Goal: Check status: Check status

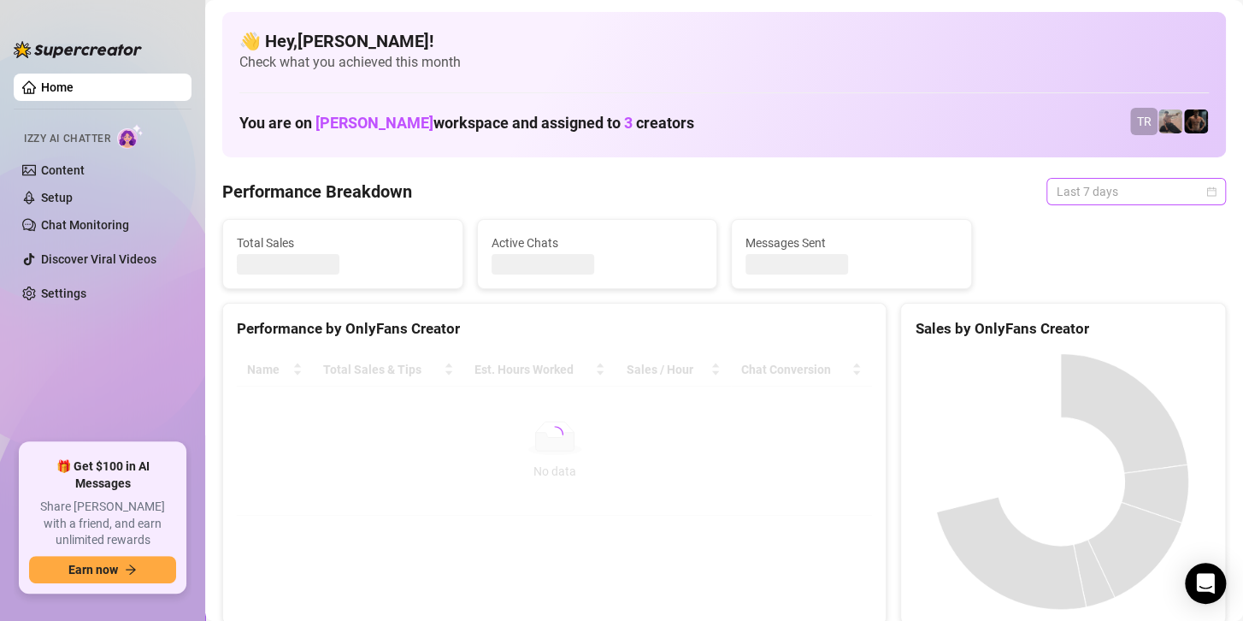
click at [1150, 193] on span "Last 7 days" at bounding box center [1136, 192] width 159 height 26
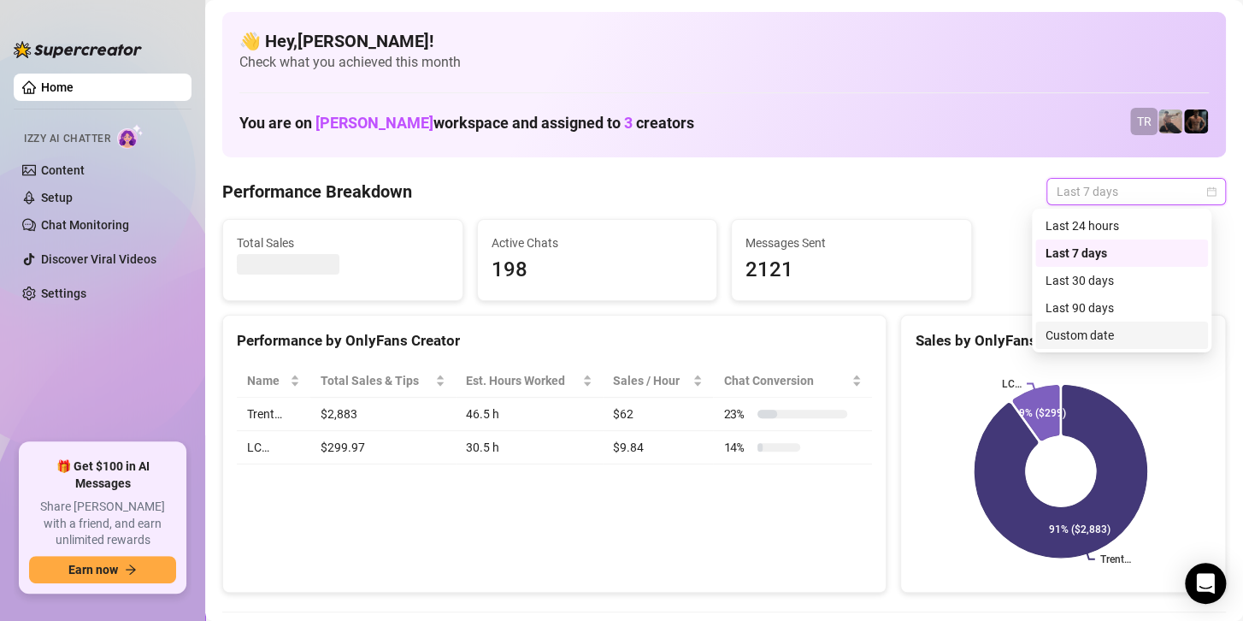
click at [1092, 335] on div "Custom date" at bounding box center [1121, 335] width 152 height 19
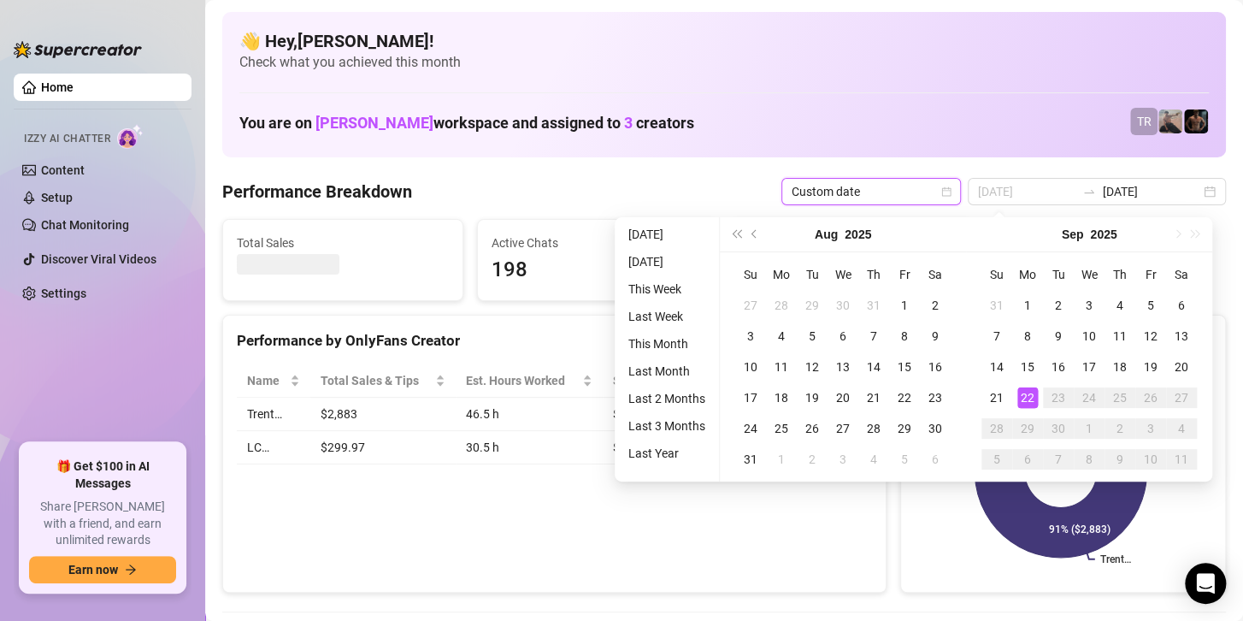
type input "[DATE]"
click at [1020, 396] on div "22" at bounding box center [1027, 397] width 21 height 21
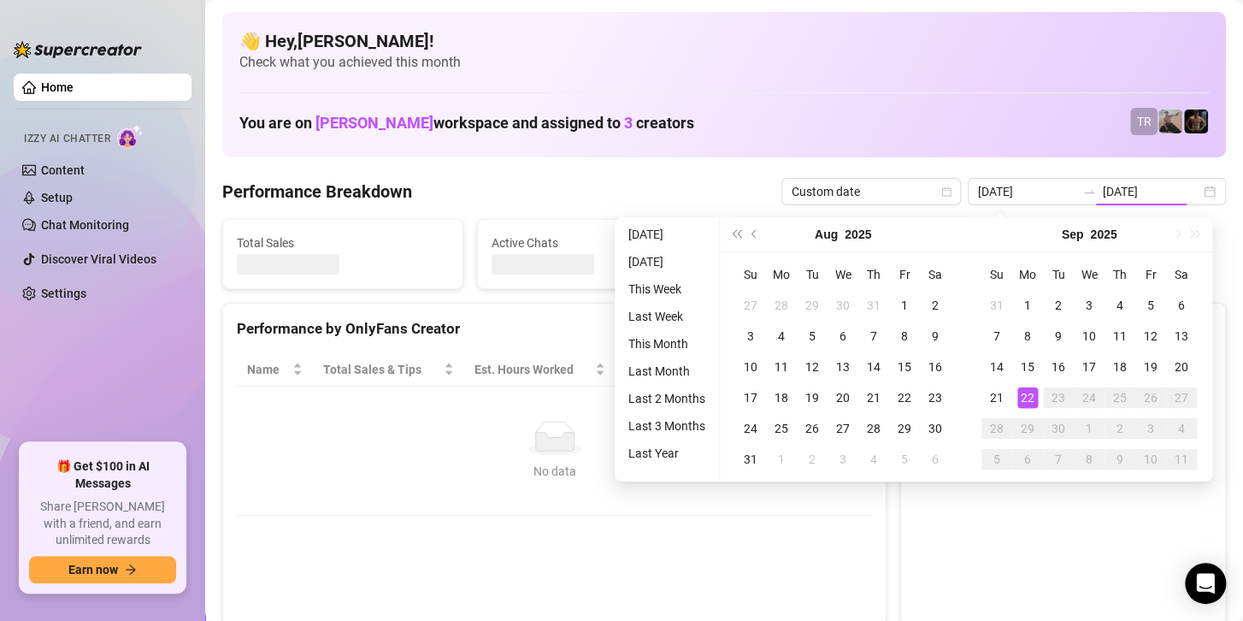
type input "[DATE]"
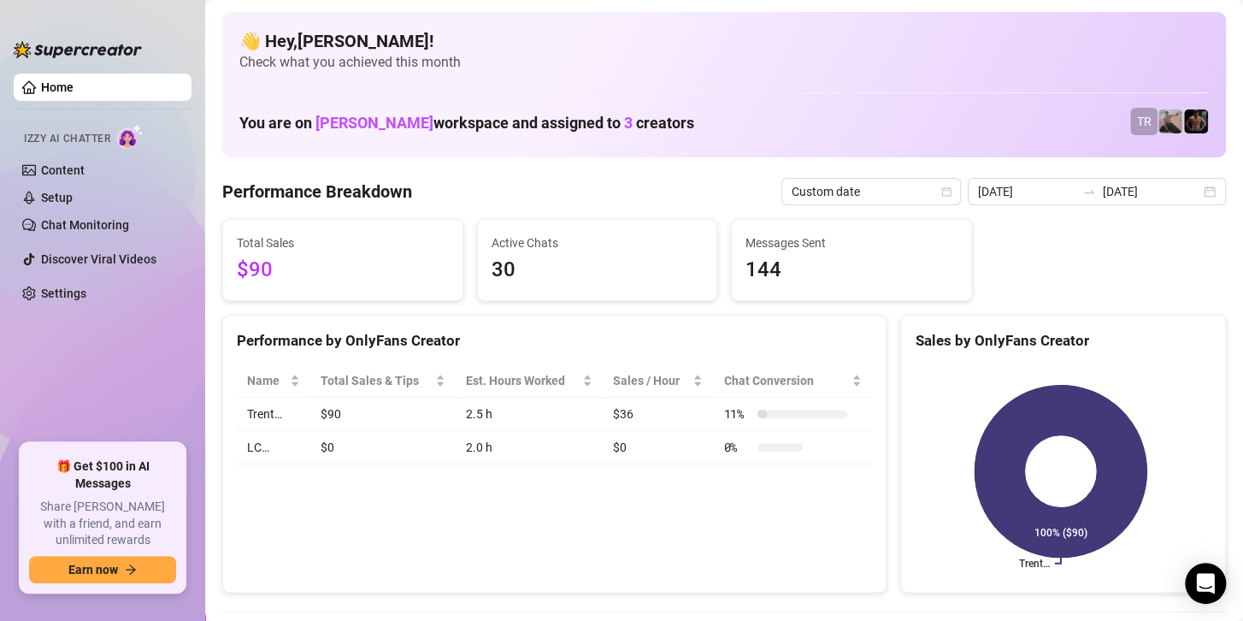
click at [1118, 187] on input "[DATE]" at bounding box center [1151, 191] width 97 height 19
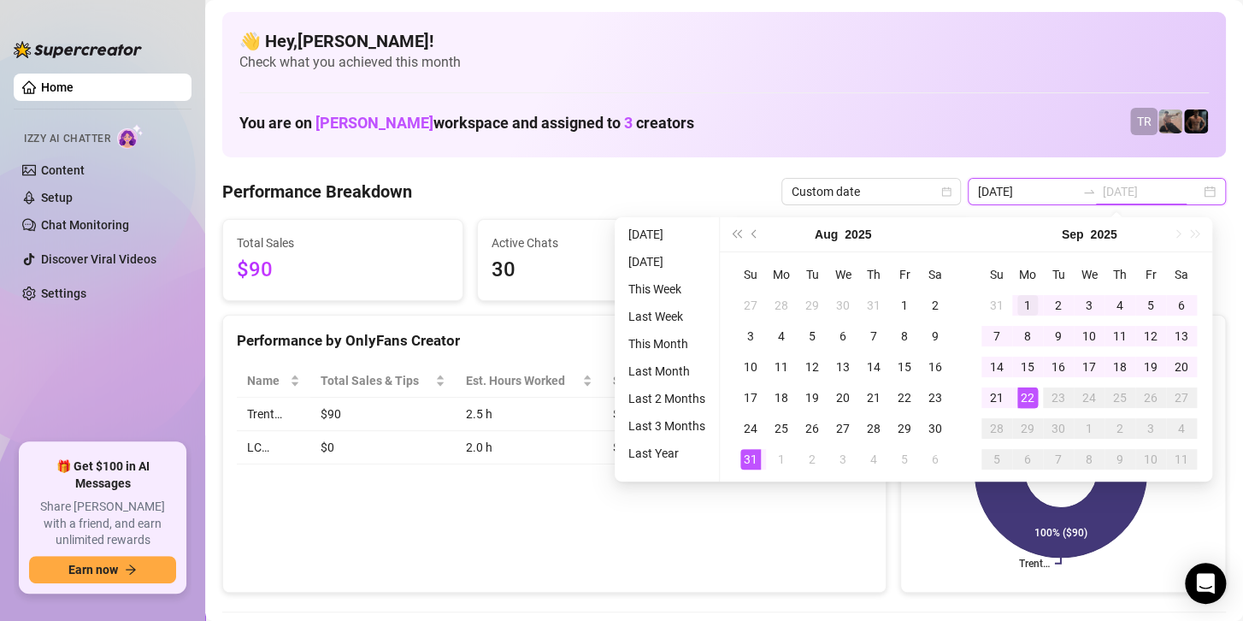
type input "[DATE]"
click at [1025, 307] on div "1" at bounding box center [1027, 305] width 21 height 21
type input "[DATE]"
click at [1022, 394] on div "22" at bounding box center [1027, 397] width 21 height 21
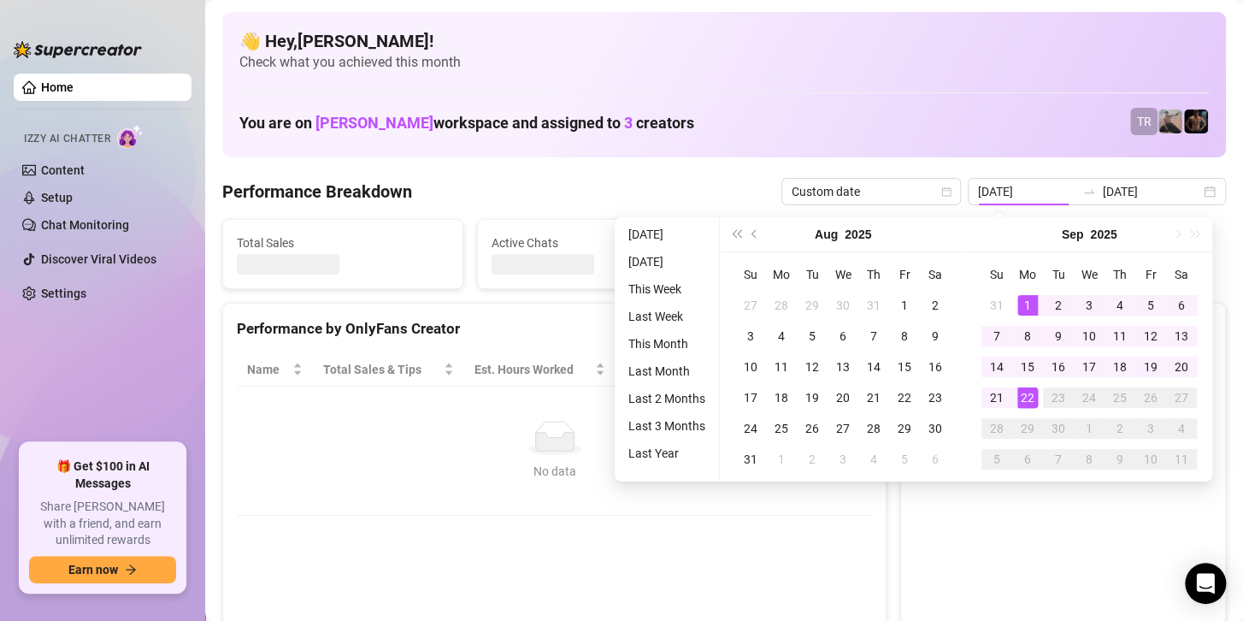
type input "[DATE]"
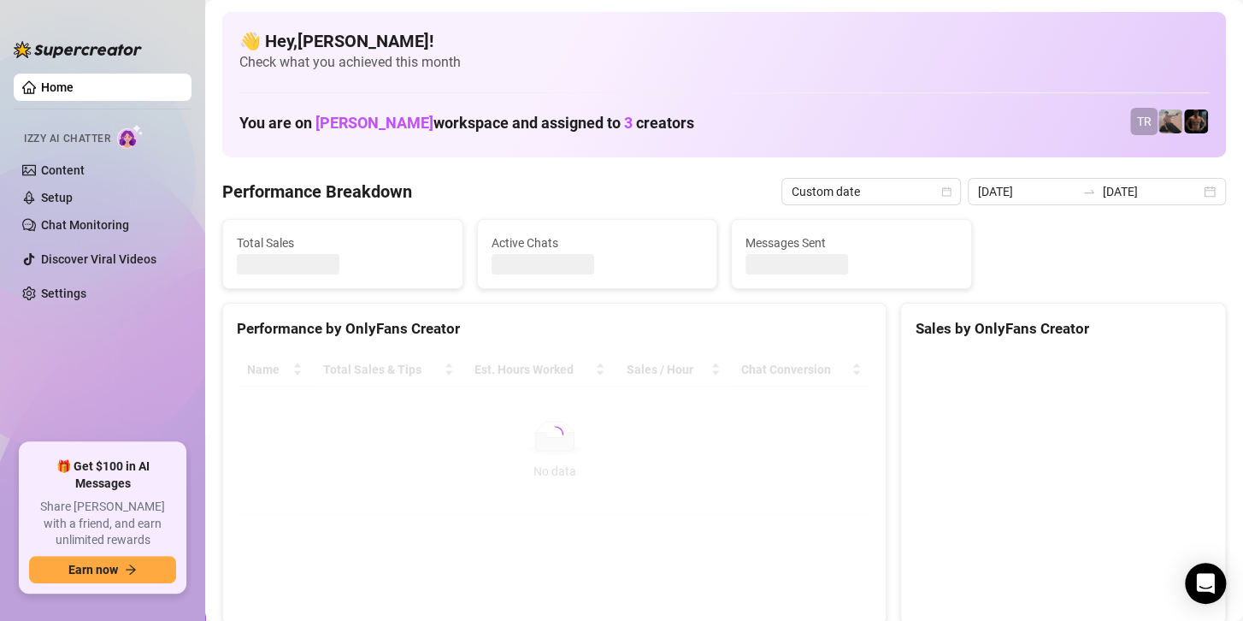
click at [1033, 389] on canvas at bounding box center [1060, 481] width 291 height 256
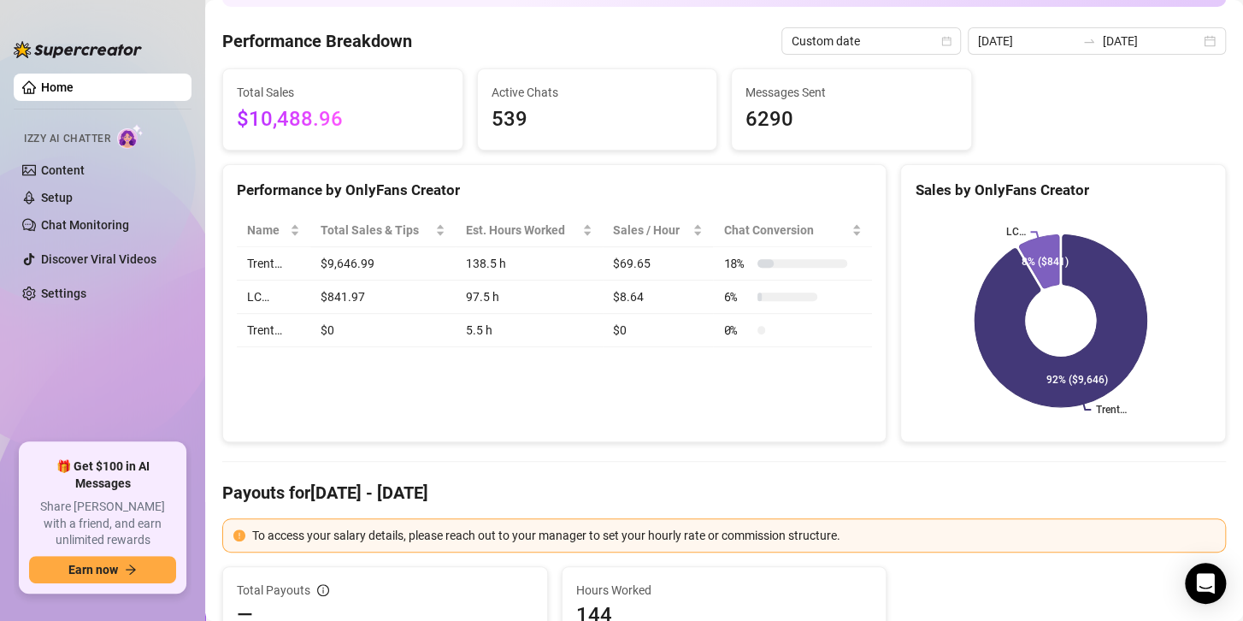
scroll to position [171, 0]
